Goal: Task Accomplishment & Management: Use online tool/utility

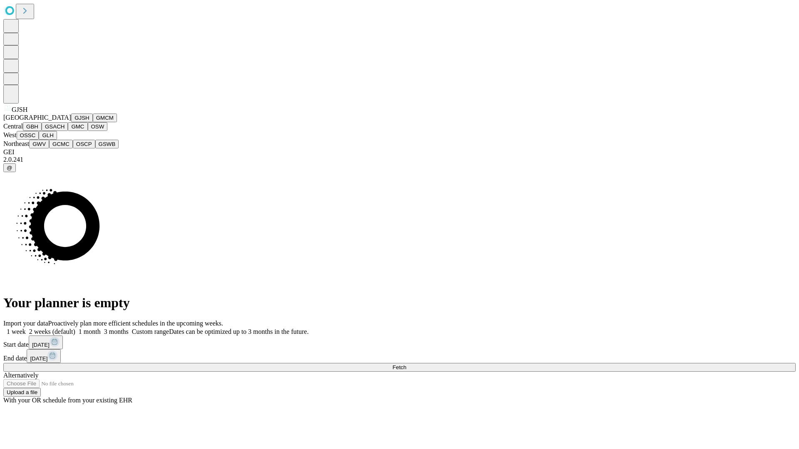
click at [71, 122] on button "GJSH" at bounding box center [82, 118] width 22 height 9
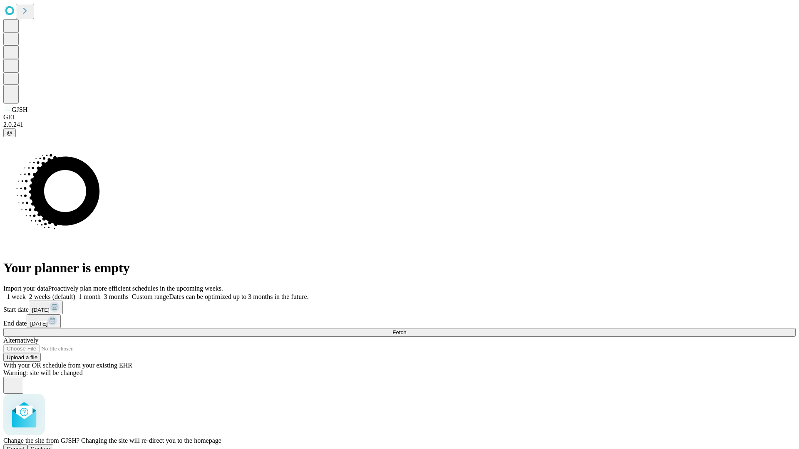
click at [50, 446] on span "Confirm" at bounding box center [41, 449] width 20 height 6
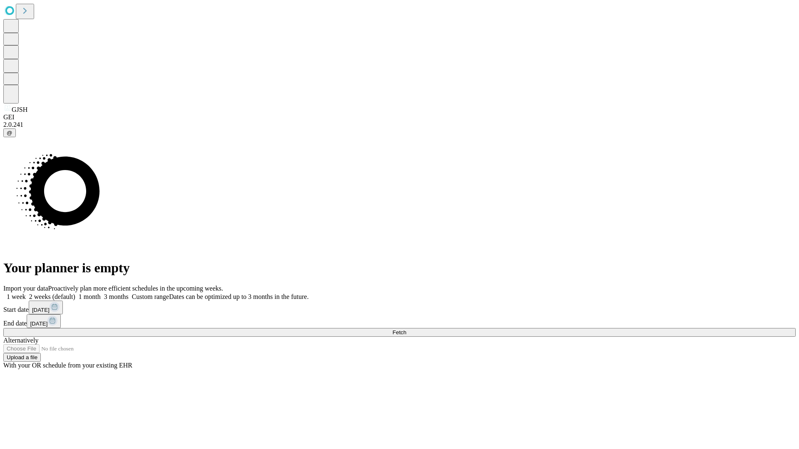
click at [101, 293] on label "1 month" at bounding box center [87, 296] width 25 height 7
click at [406, 330] on span "Fetch" at bounding box center [399, 333] width 14 height 6
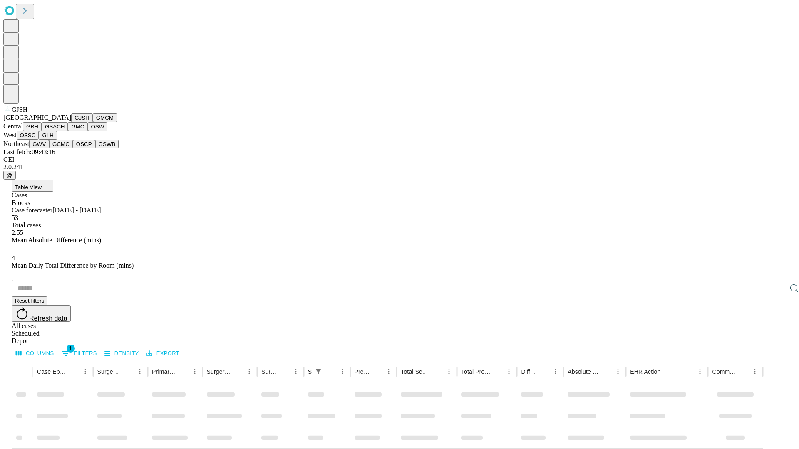
click at [93, 122] on button "GMCM" at bounding box center [105, 118] width 24 height 9
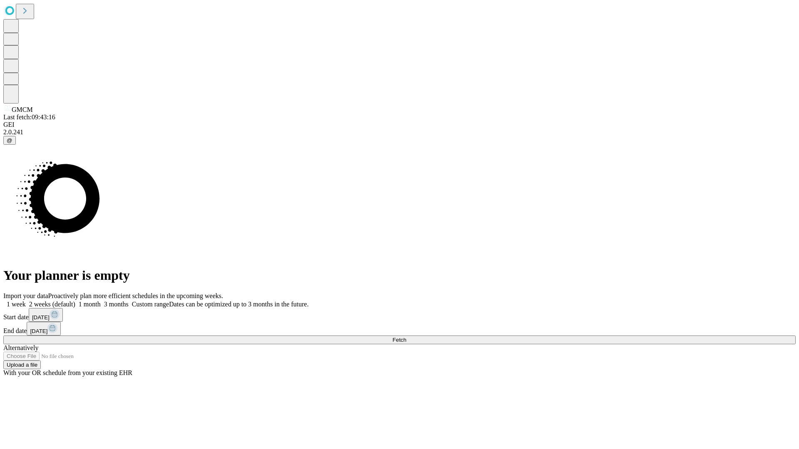
click at [101, 301] on label "1 month" at bounding box center [87, 304] width 25 height 7
click at [406, 337] on span "Fetch" at bounding box center [399, 340] width 14 height 6
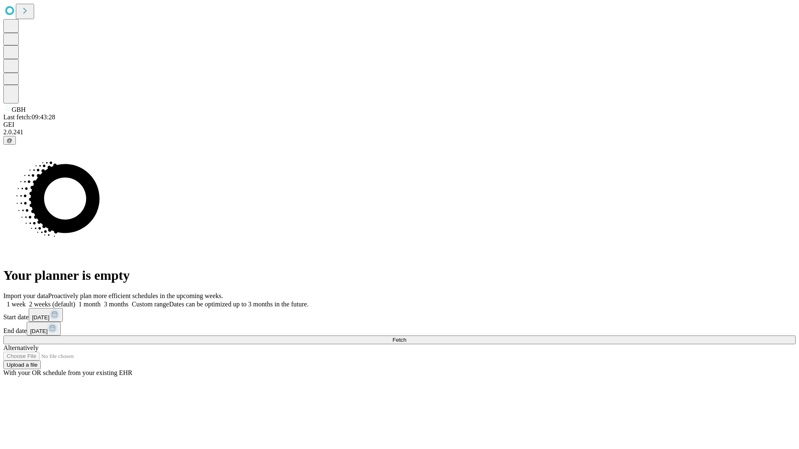
click at [101, 301] on label "1 month" at bounding box center [87, 304] width 25 height 7
click at [406, 337] on span "Fetch" at bounding box center [399, 340] width 14 height 6
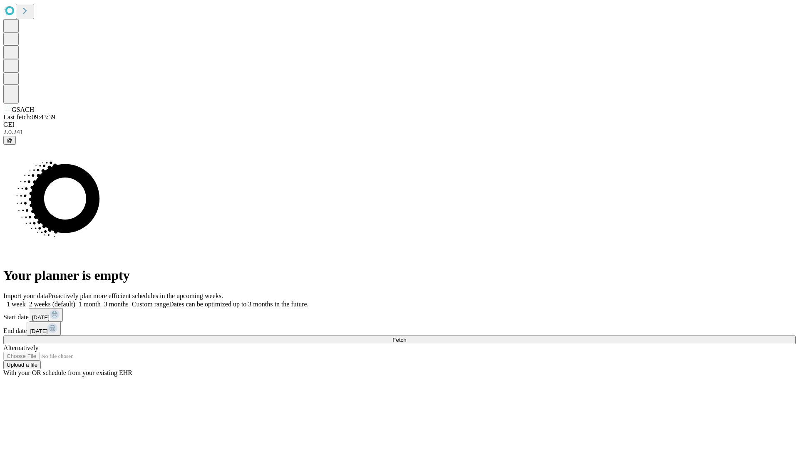
click at [101, 301] on label "1 month" at bounding box center [87, 304] width 25 height 7
click at [406, 337] on span "Fetch" at bounding box center [399, 340] width 14 height 6
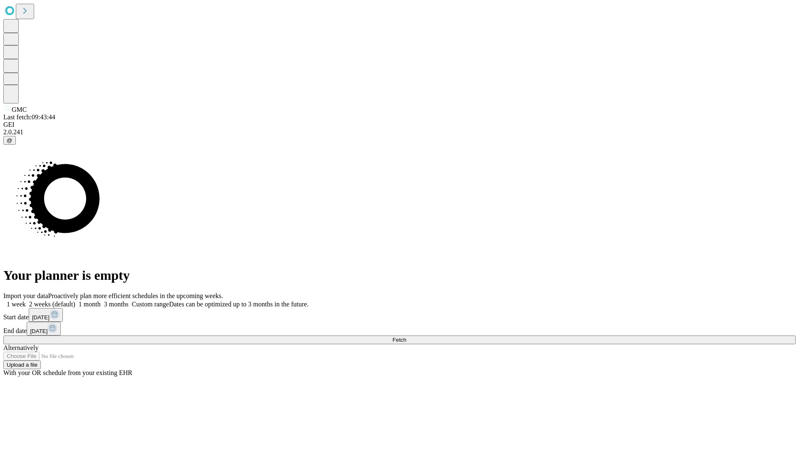
click at [101, 301] on label "1 month" at bounding box center [87, 304] width 25 height 7
click at [406, 337] on span "Fetch" at bounding box center [399, 340] width 14 height 6
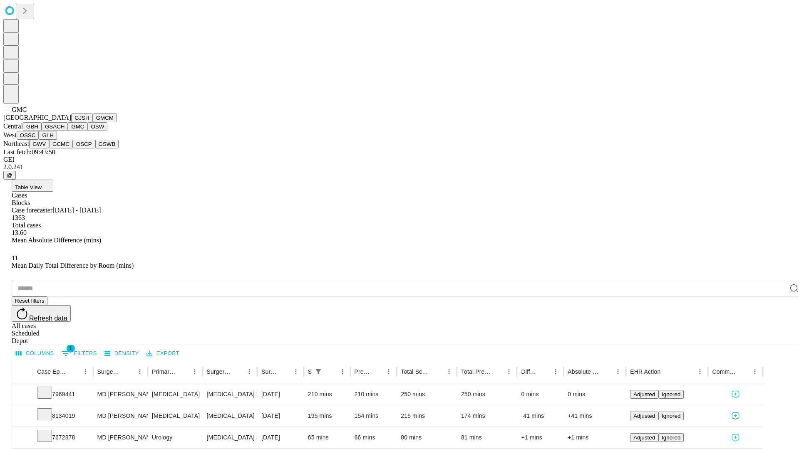
click at [88, 131] on button "OSW" at bounding box center [98, 126] width 20 height 9
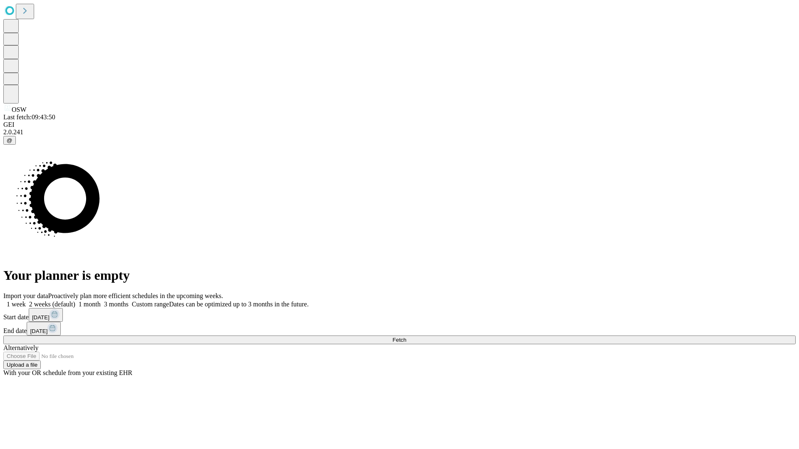
click at [406, 337] on span "Fetch" at bounding box center [399, 340] width 14 height 6
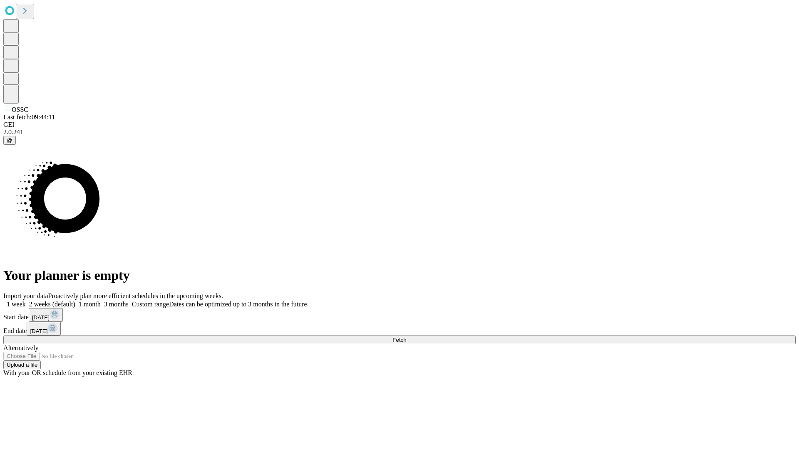
click at [101, 301] on label "1 month" at bounding box center [87, 304] width 25 height 7
click at [406, 337] on span "Fetch" at bounding box center [399, 340] width 14 height 6
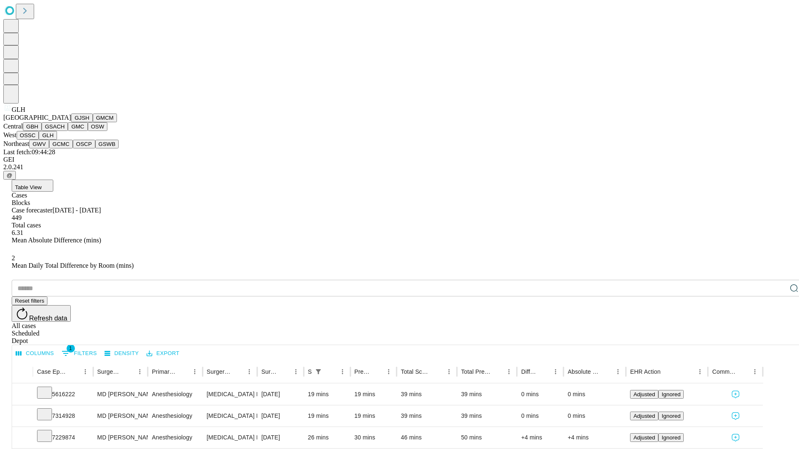
click at [49, 149] on button "GWV" at bounding box center [39, 144] width 20 height 9
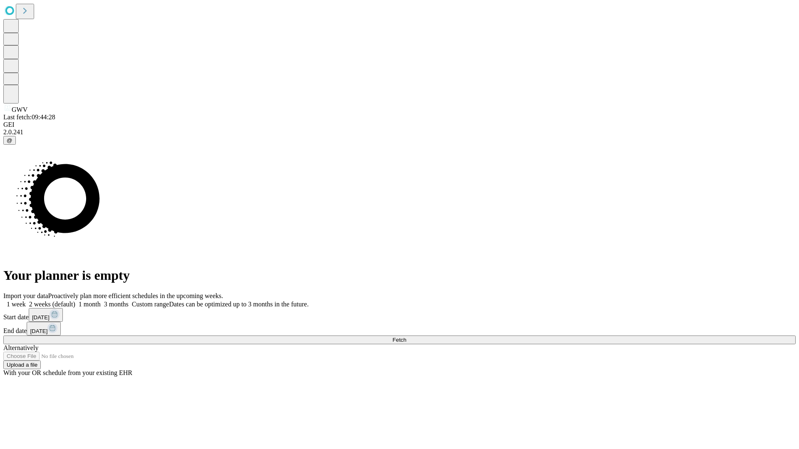
click at [101, 301] on label "1 month" at bounding box center [87, 304] width 25 height 7
click at [406, 337] on span "Fetch" at bounding box center [399, 340] width 14 height 6
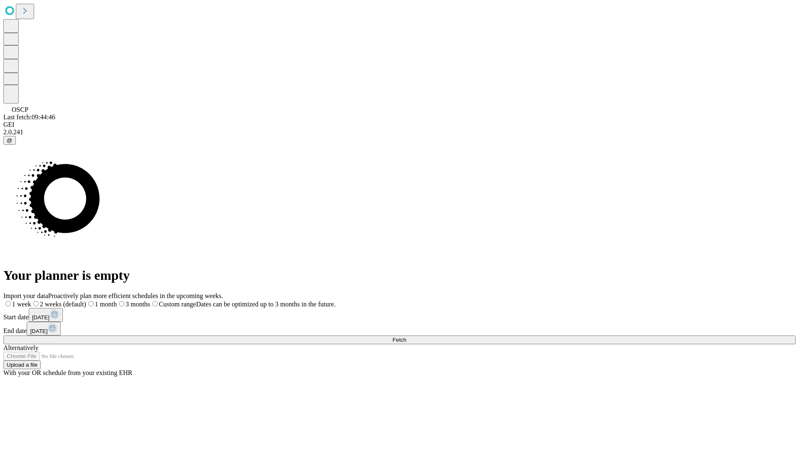
click at [117, 301] on label "1 month" at bounding box center [101, 304] width 31 height 7
click at [406, 337] on span "Fetch" at bounding box center [399, 340] width 14 height 6
